Goal: Transaction & Acquisition: Download file/media

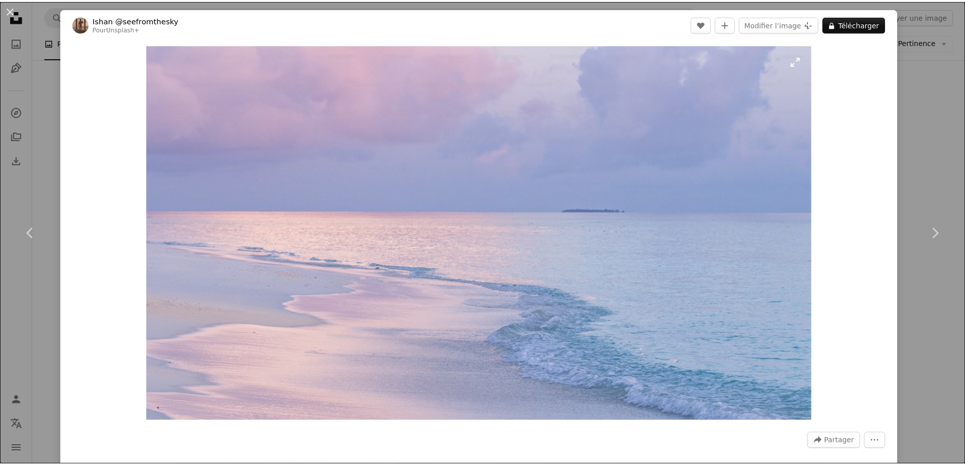
scroll to position [51, 0]
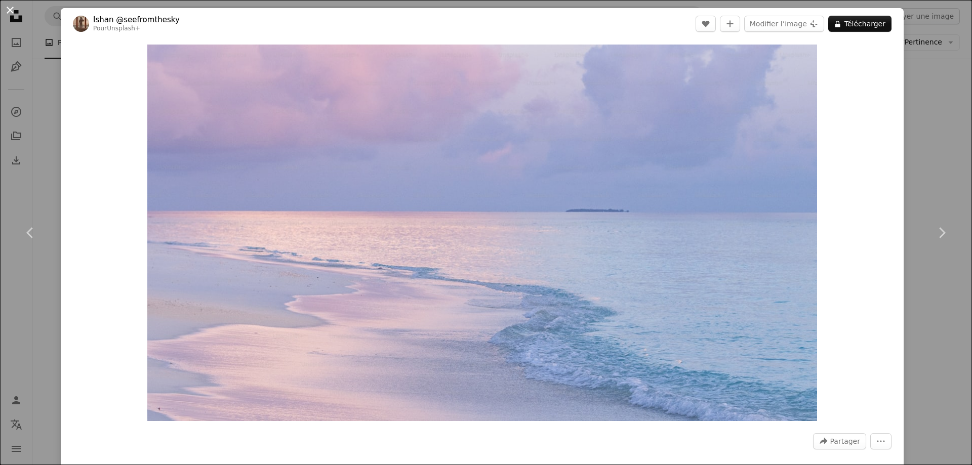
click at [5, 11] on button "An X shape" at bounding box center [10, 10] width 12 height 12
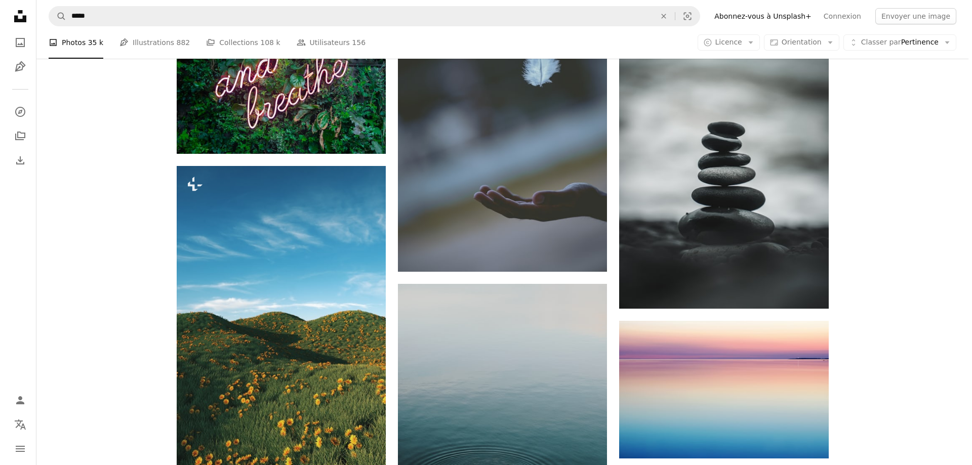
scroll to position [658, 0]
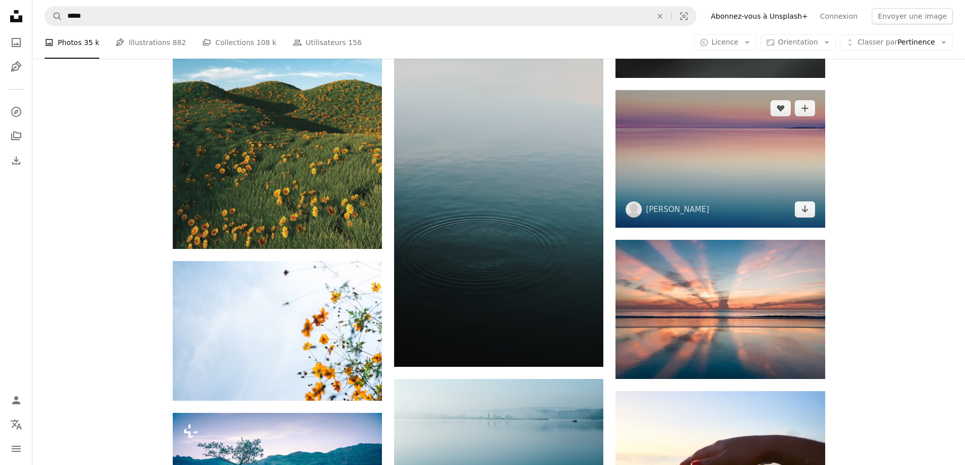
click at [688, 168] on img at bounding box center [719, 159] width 209 height 138
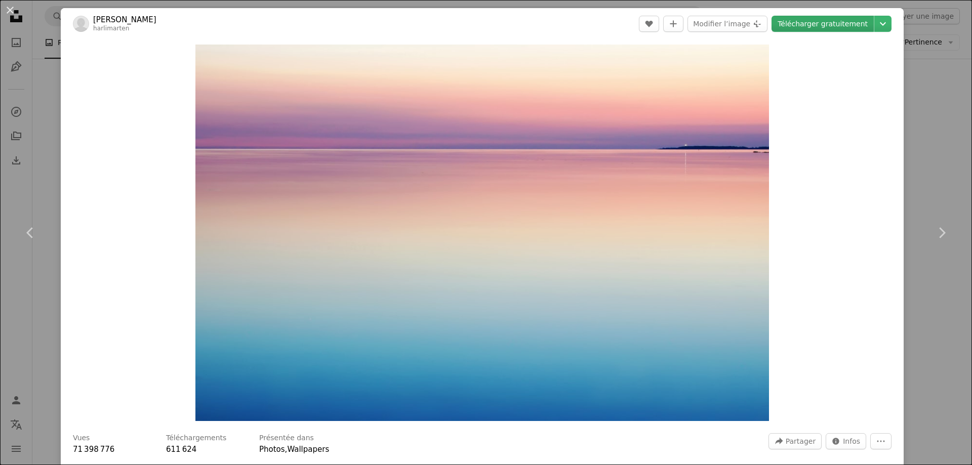
click at [837, 18] on link "Télécharger gratuitement" at bounding box center [823, 24] width 102 height 16
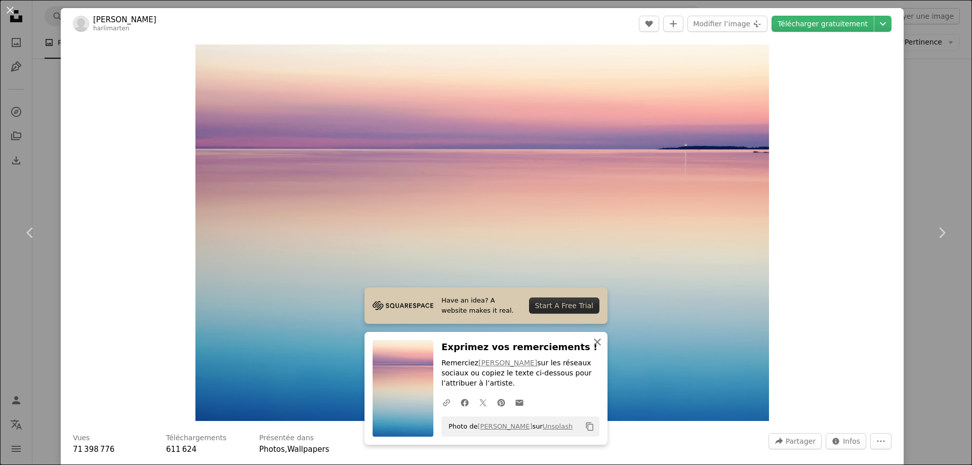
click at [591, 344] on icon "An X shape" at bounding box center [597, 342] width 12 height 12
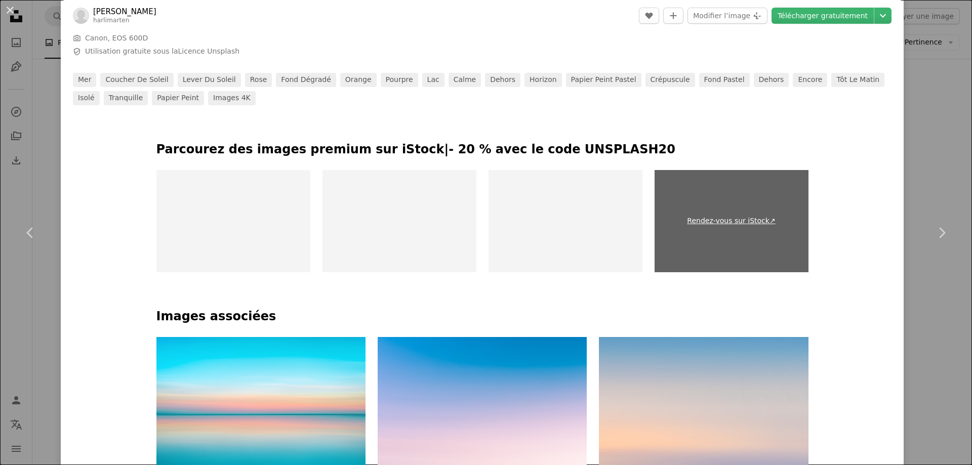
scroll to position [456, 0]
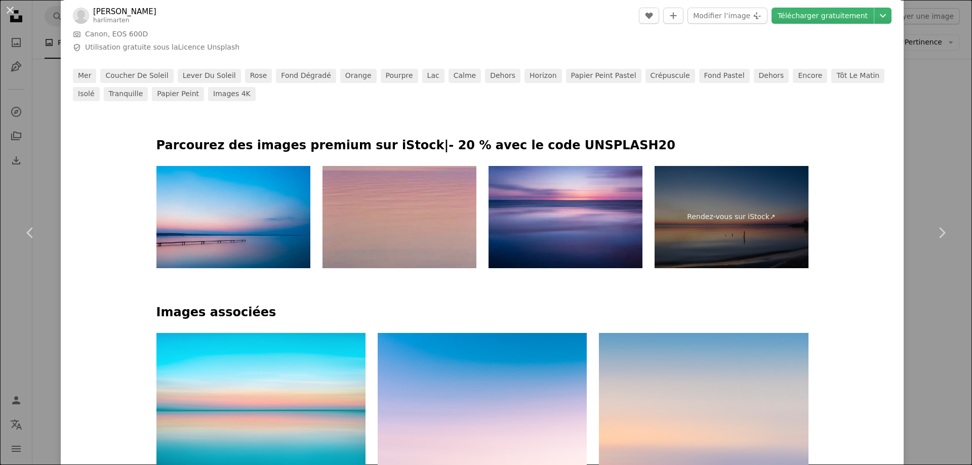
click at [237, 205] on img at bounding box center [233, 217] width 154 height 103
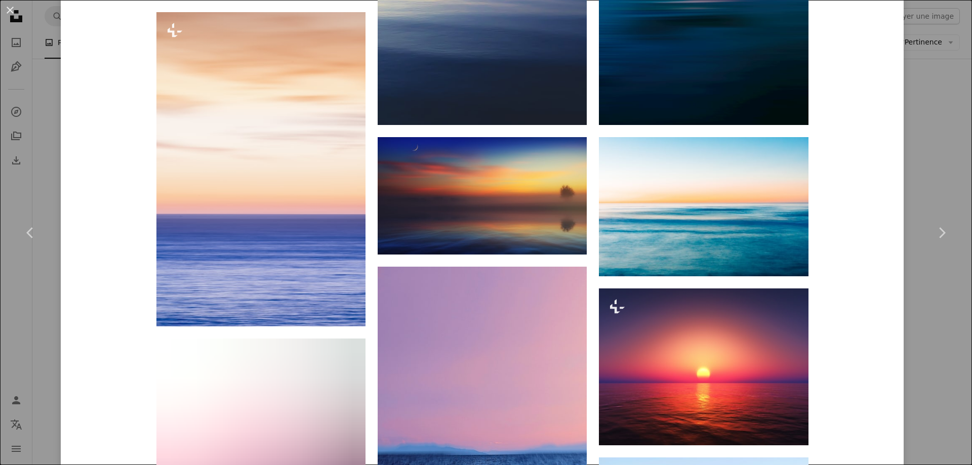
scroll to position [1570, 0]
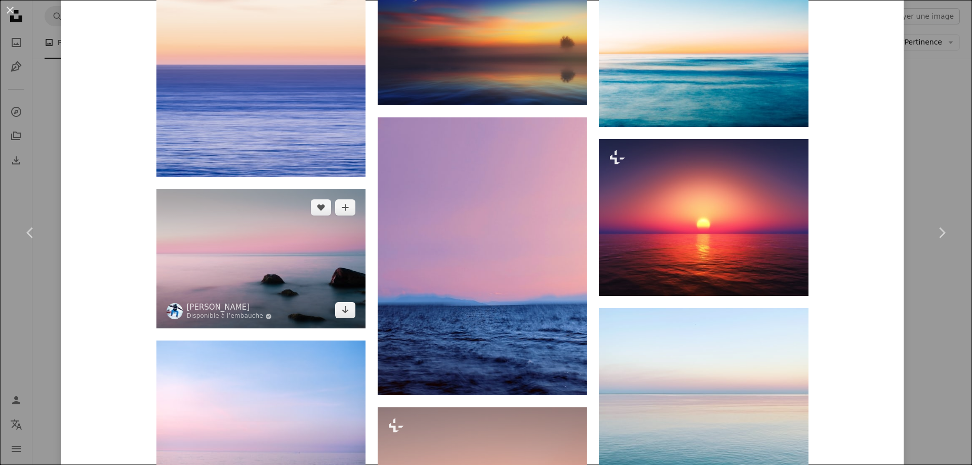
click at [275, 290] on img at bounding box center [260, 258] width 209 height 139
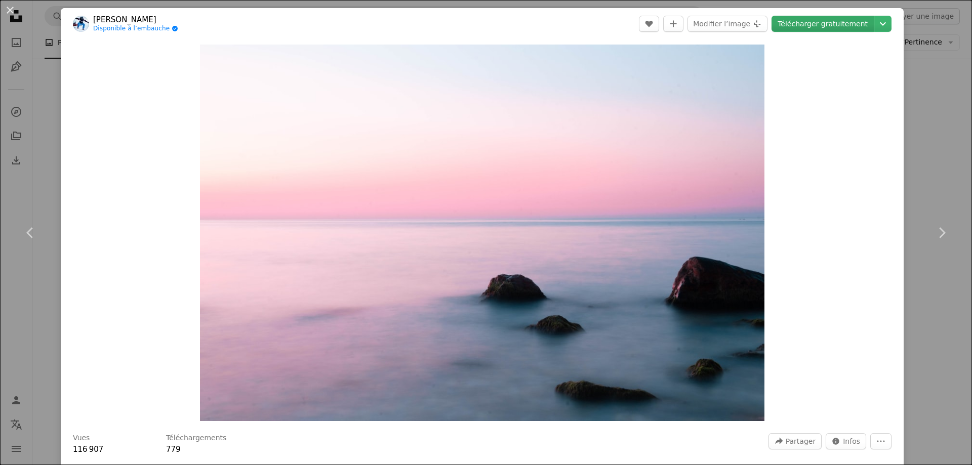
click at [815, 25] on link "Télécharger gratuitement" at bounding box center [823, 24] width 102 height 16
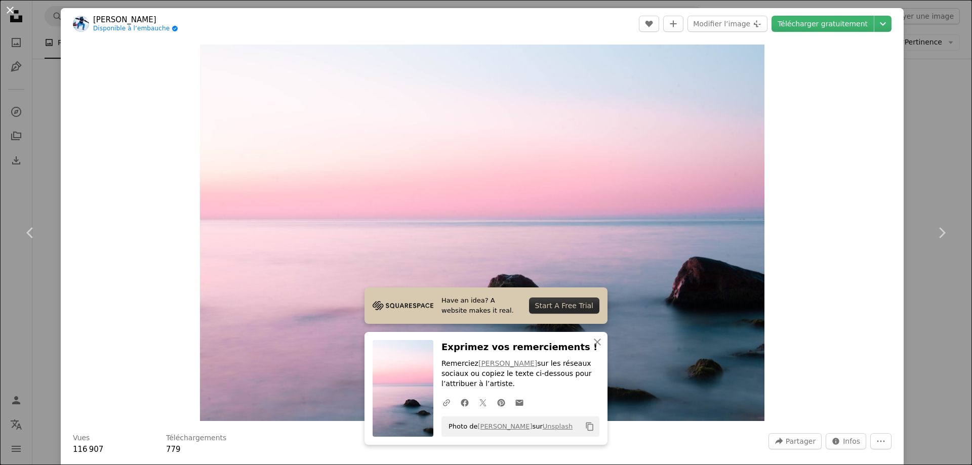
click at [10, 10] on button "An X shape" at bounding box center [10, 10] width 12 height 12
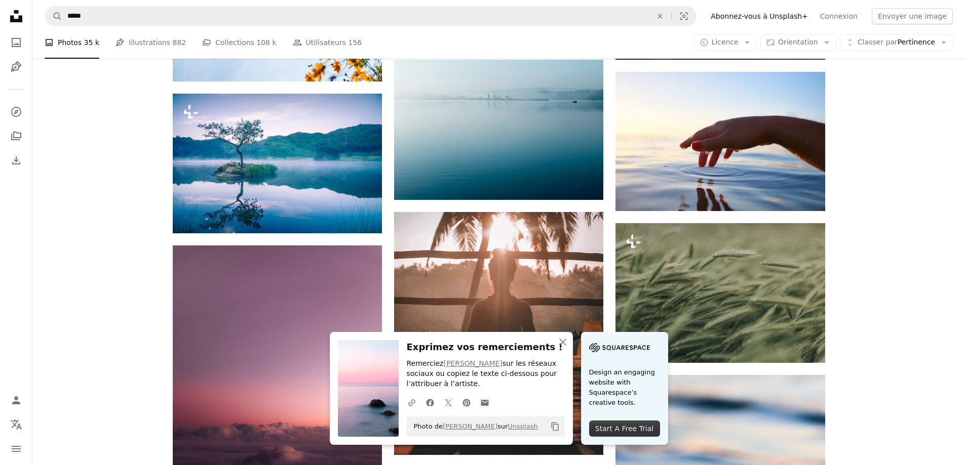
scroll to position [1063, 0]
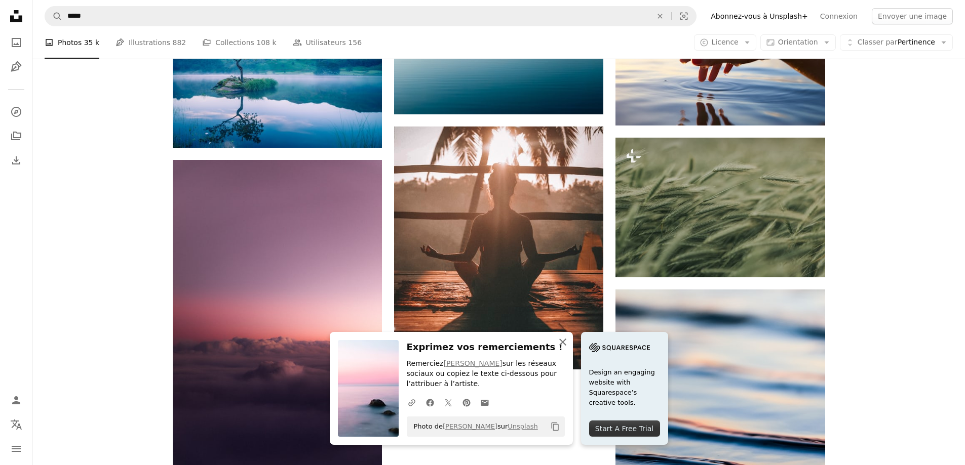
click at [561, 344] on icon "button" at bounding box center [562, 342] width 7 height 7
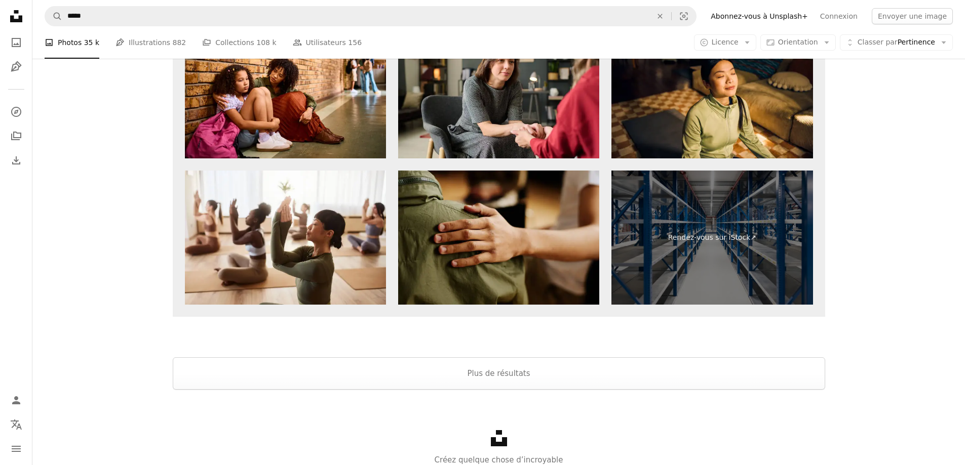
scroll to position [1975, 0]
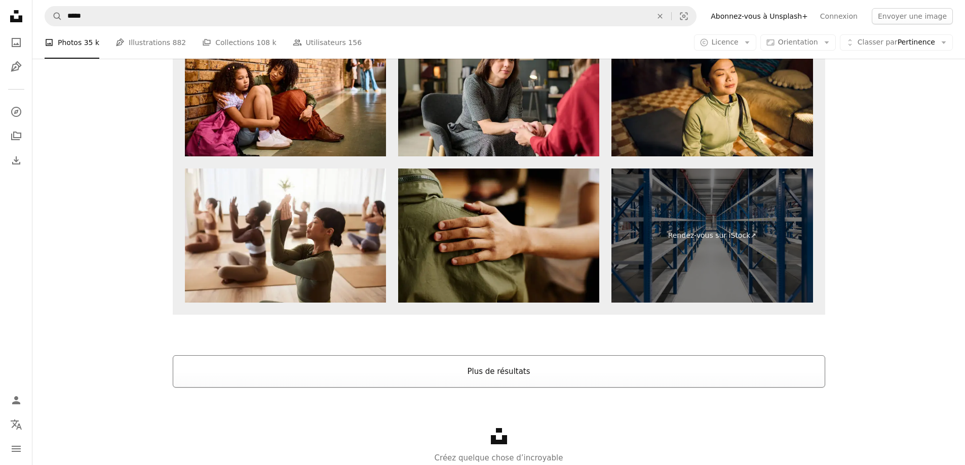
click at [707, 375] on button "Plus de résultats" at bounding box center [499, 372] width 652 height 32
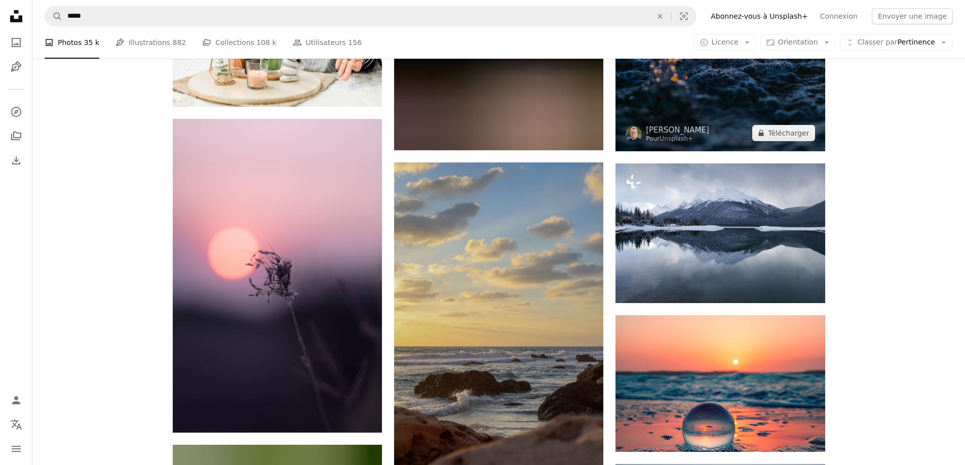
scroll to position [7763, 0]
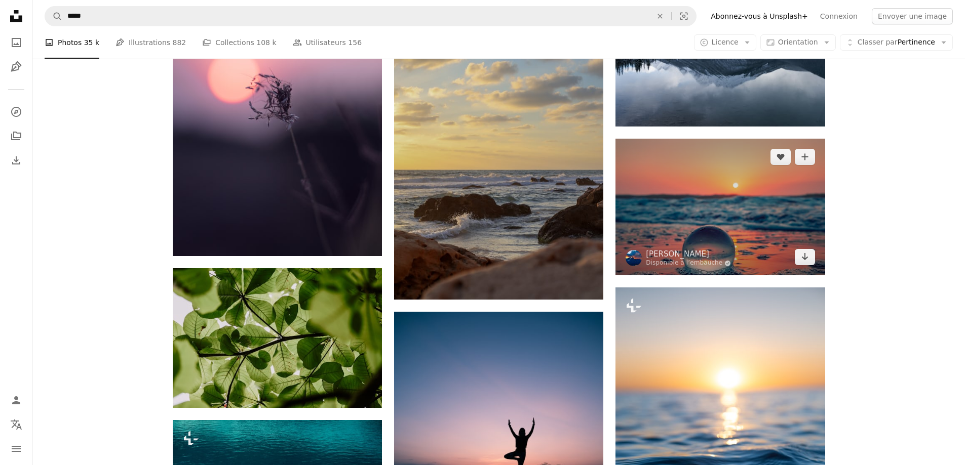
click at [725, 226] on img at bounding box center [719, 207] width 209 height 137
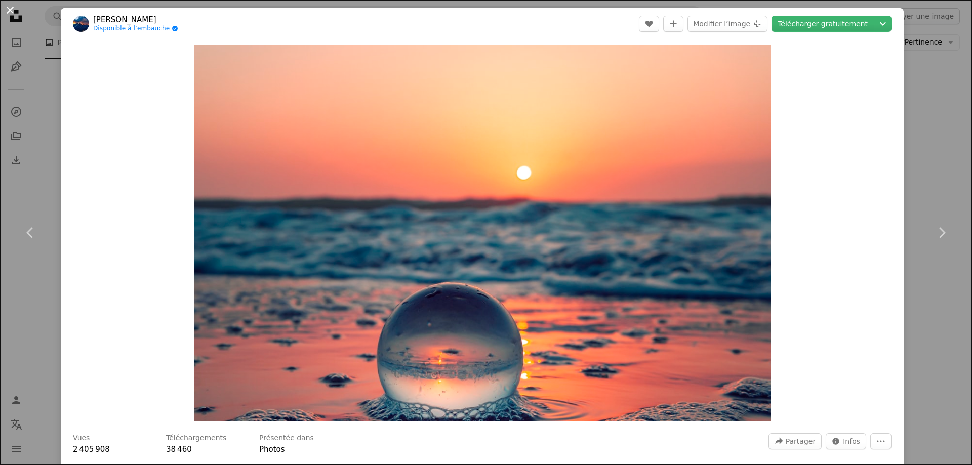
click at [7, 6] on button "An X shape" at bounding box center [10, 10] width 12 height 12
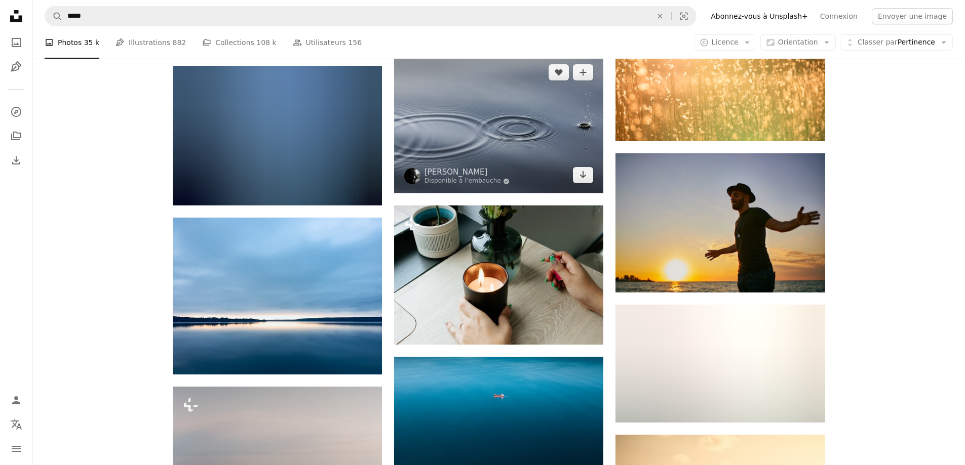
scroll to position [10650, 0]
